Goal: Task Accomplishment & Management: Use online tool/utility

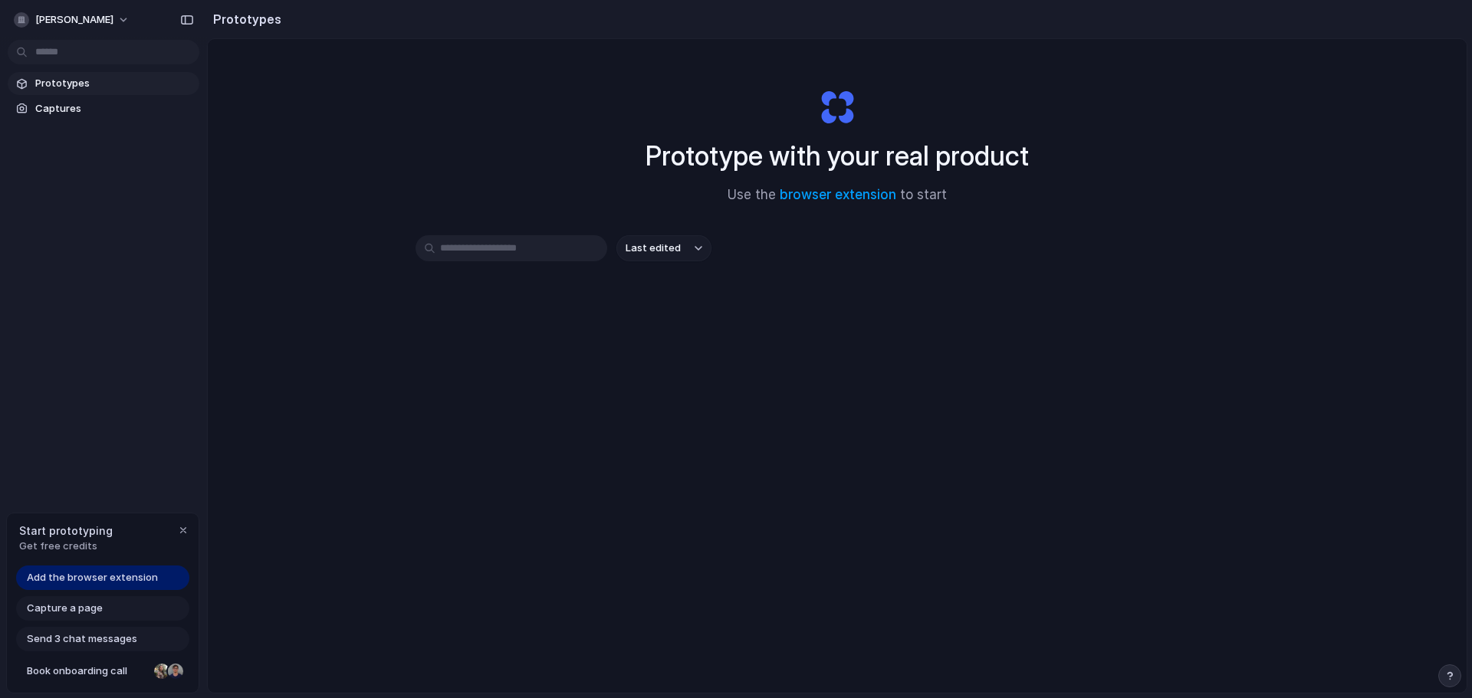
click at [131, 581] on span "Add the browser extension" at bounding box center [92, 577] width 131 height 15
click at [119, 581] on span "Add the browser extension" at bounding box center [92, 577] width 131 height 15
click at [55, 578] on span "Add the browser extension" at bounding box center [92, 577] width 131 height 15
drag, startPoint x: 55, startPoint y: 578, endPoint x: 92, endPoint y: 573, distance: 37.1
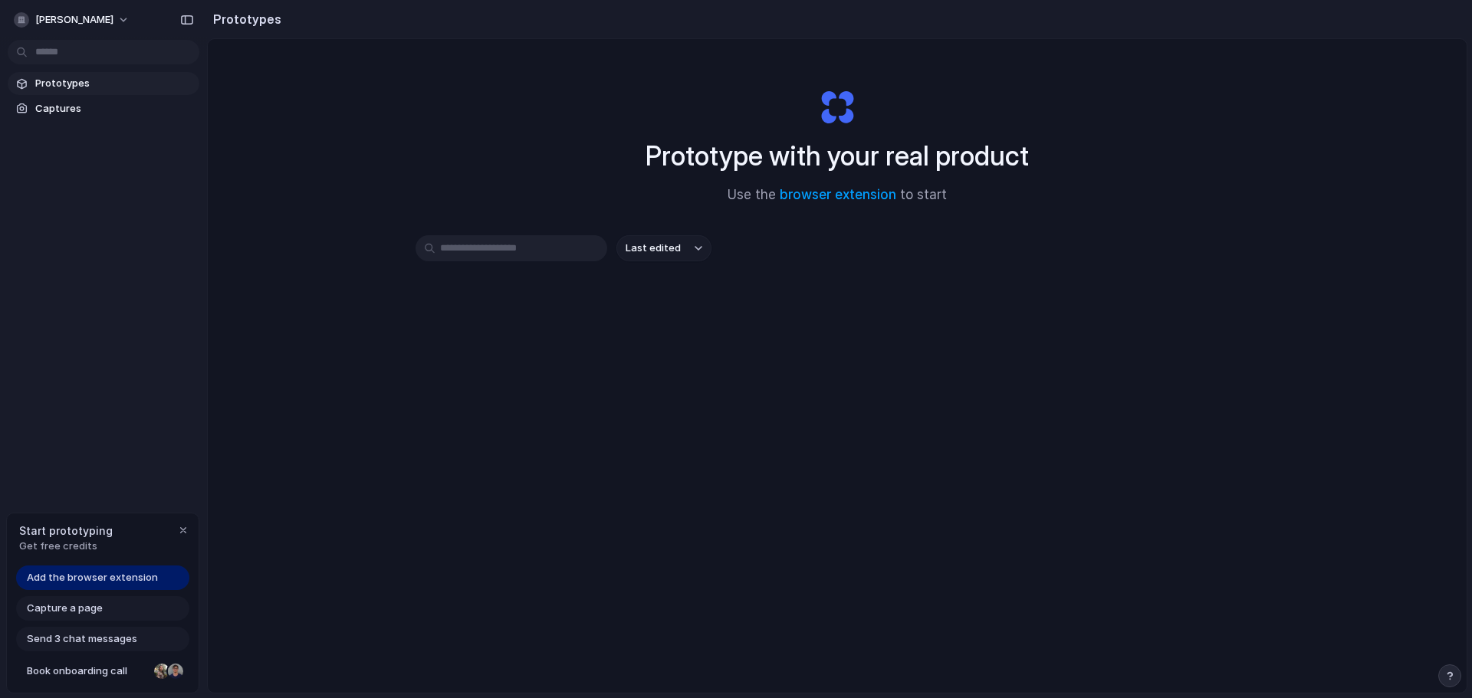
click at [64, 575] on span "Add the browser extension" at bounding box center [92, 577] width 131 height 15
click at [107, 573] on span "Add the browser extension" at bounding box center [92, 577] width 131 height 15
click at [73, 520] on div "Start prototyping Get free credits" at bounding box center [103, 539] width 192 height 50
click at [77, 539] on span "Get free credits" at bounding box center [66, 546] width 94 height 15
click at [664, 248] on span "Last edited" at bounding box center [652, 248] width 55 height 15
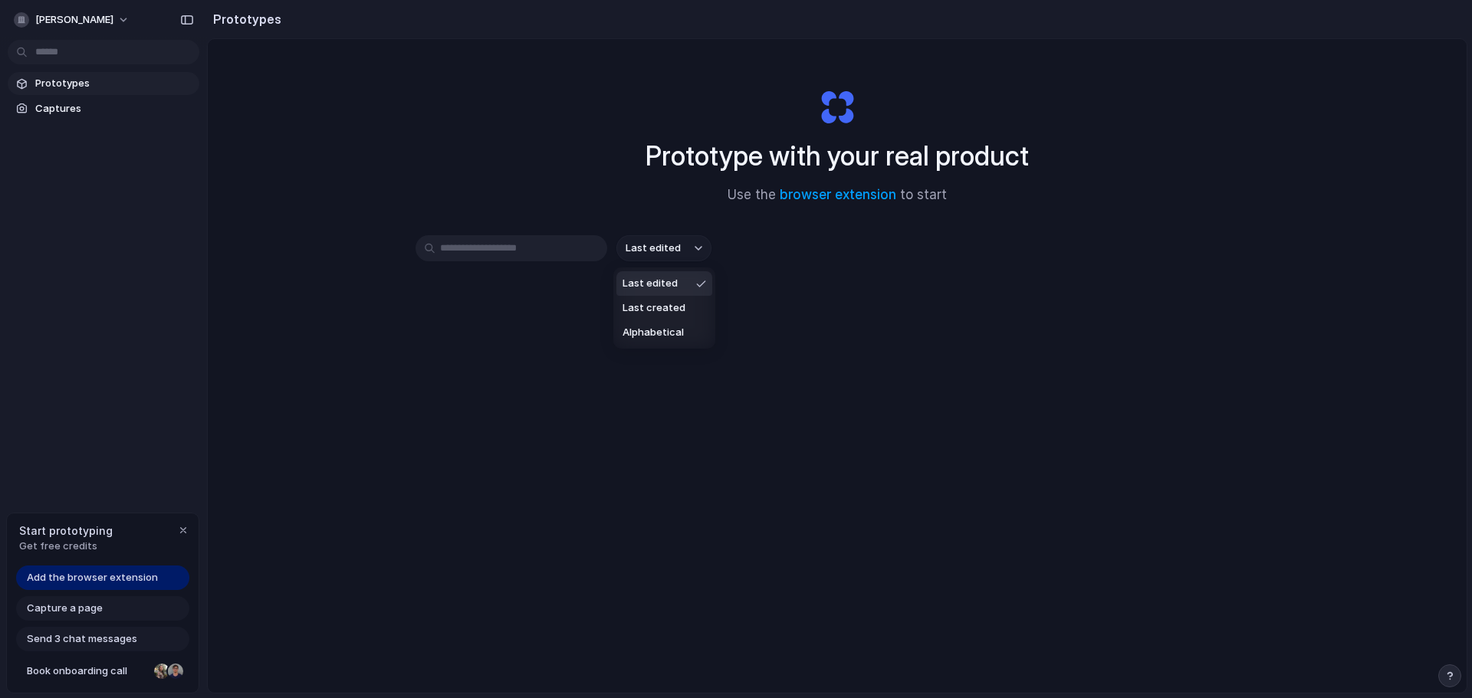
click at [809, 238] on div "Last edited Last created Alphabetical" at bounding box center [736, 349] width 1472 height 698
click at [826, 198] on link "browser extension" at bounding box center [838, 194] width 117 height 15
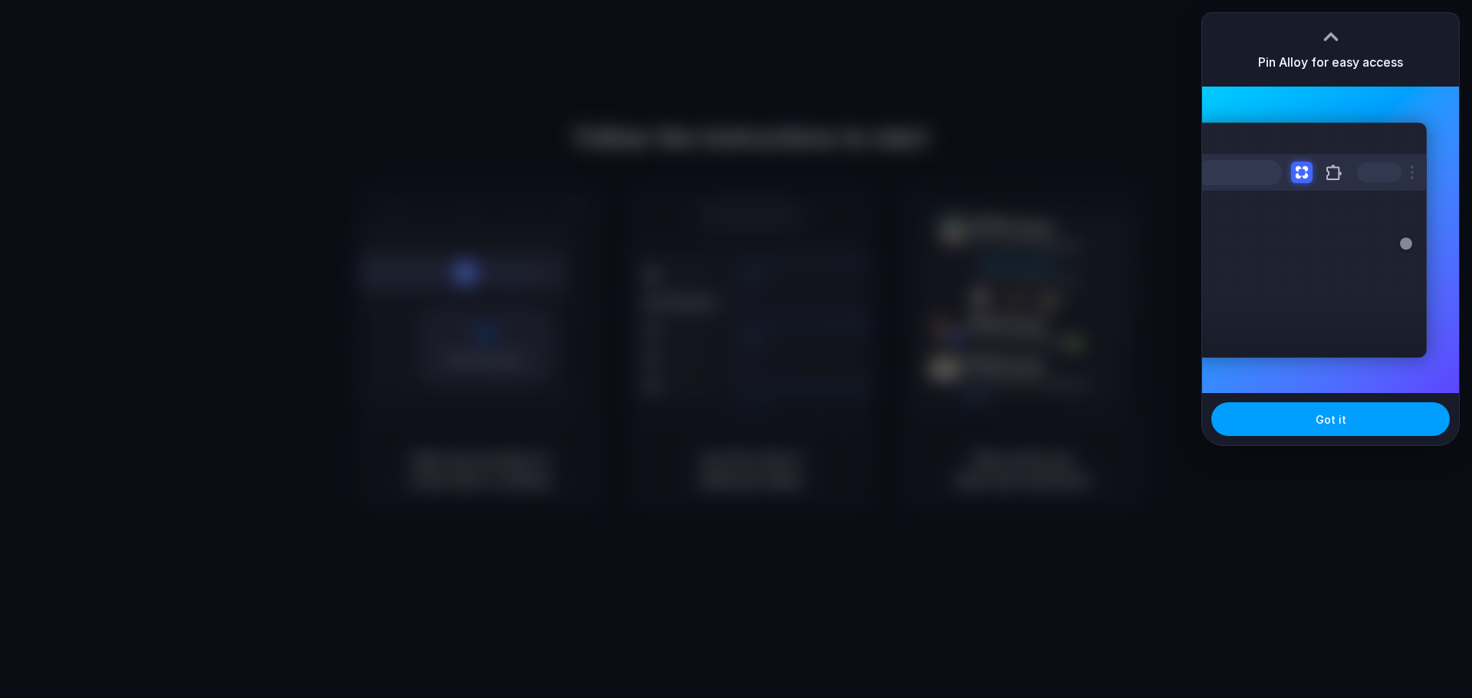
click at [1281, 418] on button "Got it" at bounding box center [1330, 419] width 238 height 34
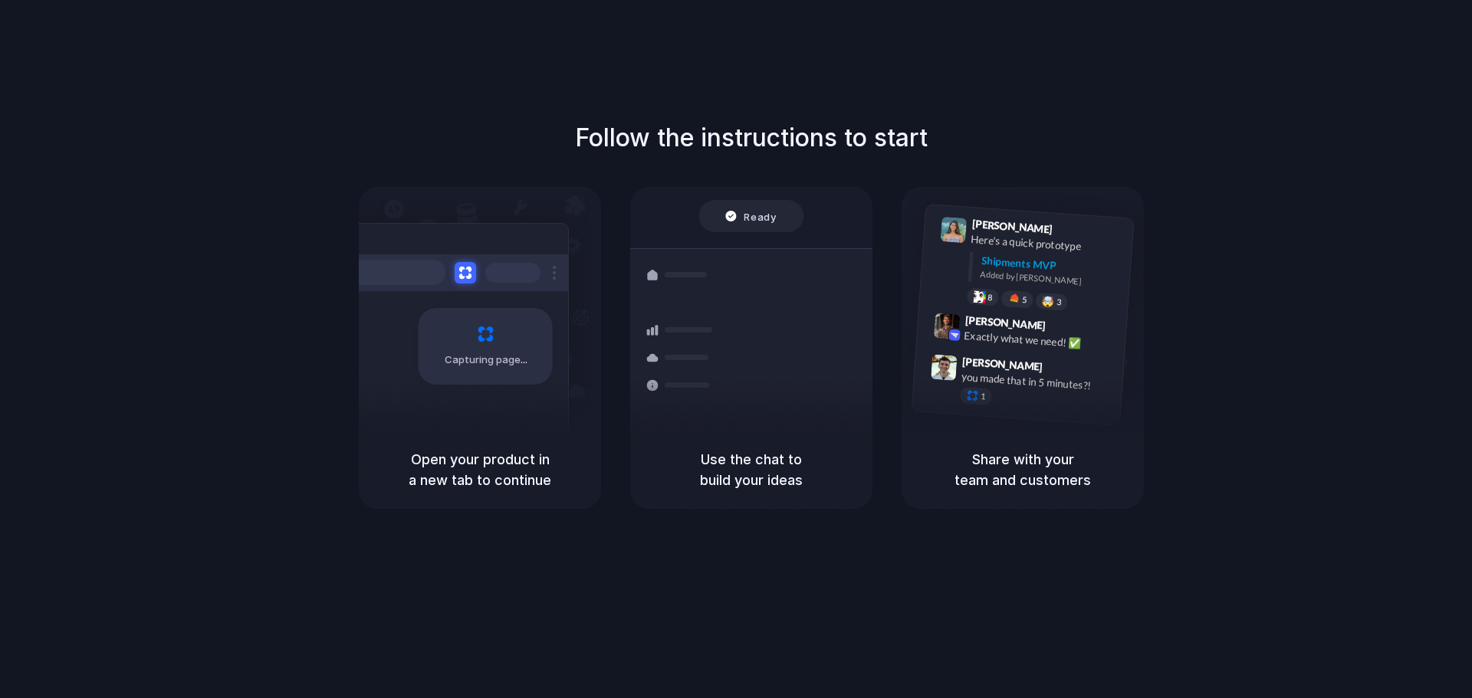
drag, startPoint x: 1302, startPoint y: 461, endPoint x: 1295, endPoint y: 466, distance: 8.9
click at [1297, 464] on div "Follow the instructions to start Capturing page Open your product in a new tab …" at bounding box center [751, 314] width 1472 height 389
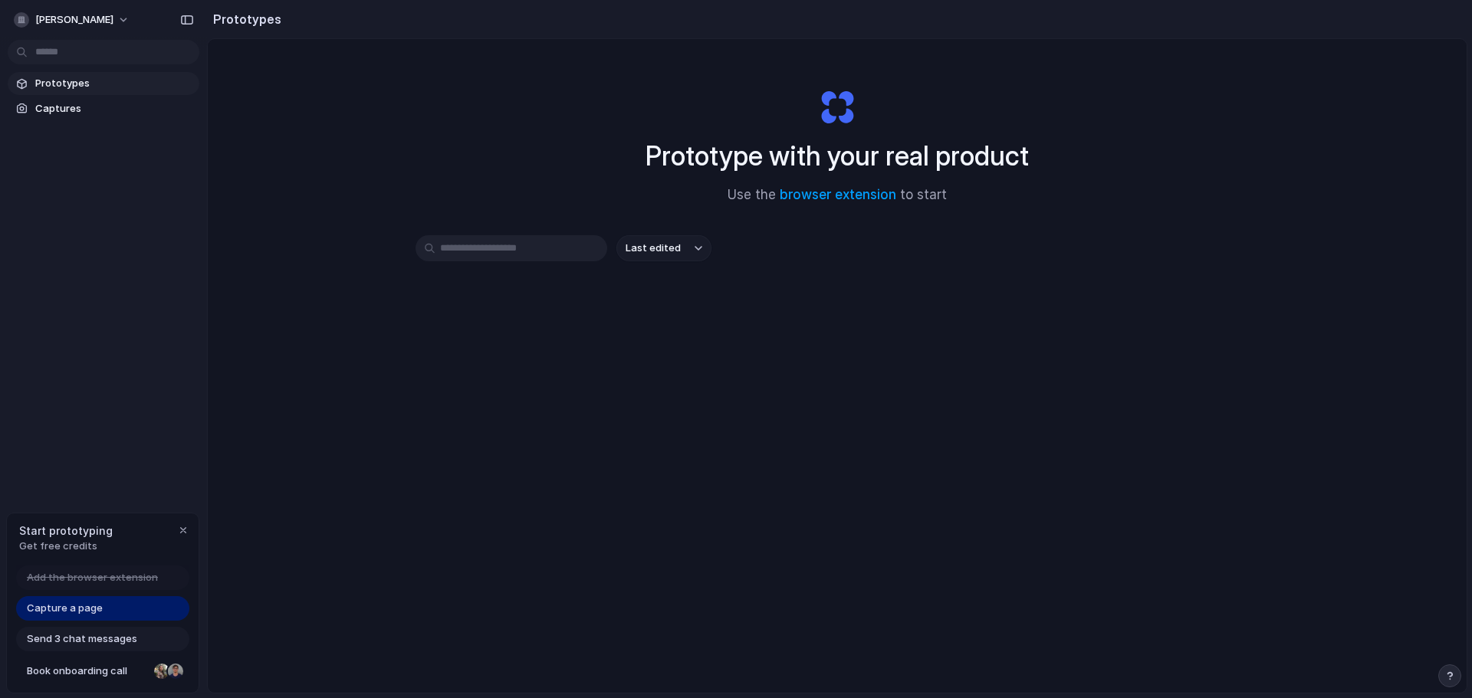
click at [87, 609] on span "Capture a page" at bounding box center [65, 608] width 76 height 15
